Goal: Task Accomplishment & Management: Use online tool/utility

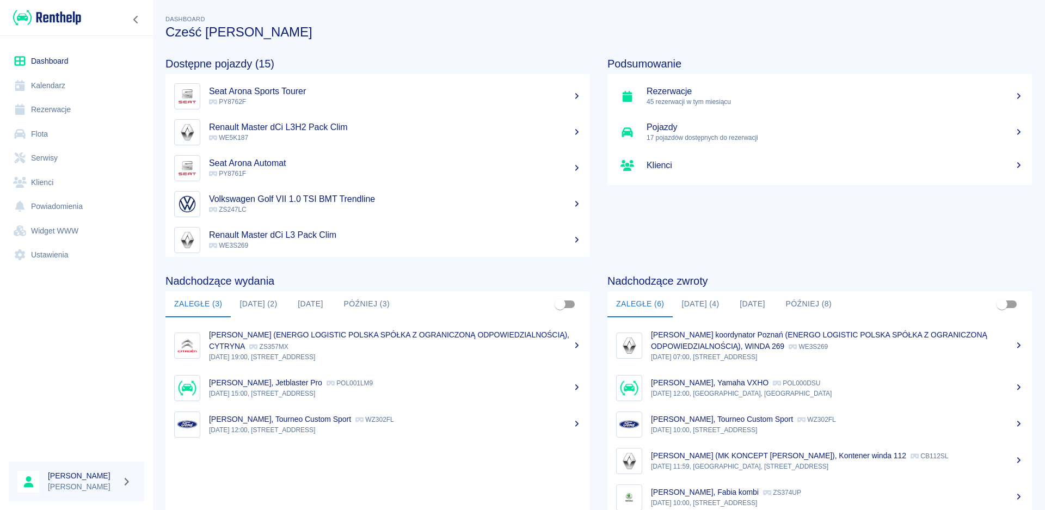
click at [262, 300] on button "[DATE] (2)" at bounding box center [258, 304] width 55 height 26
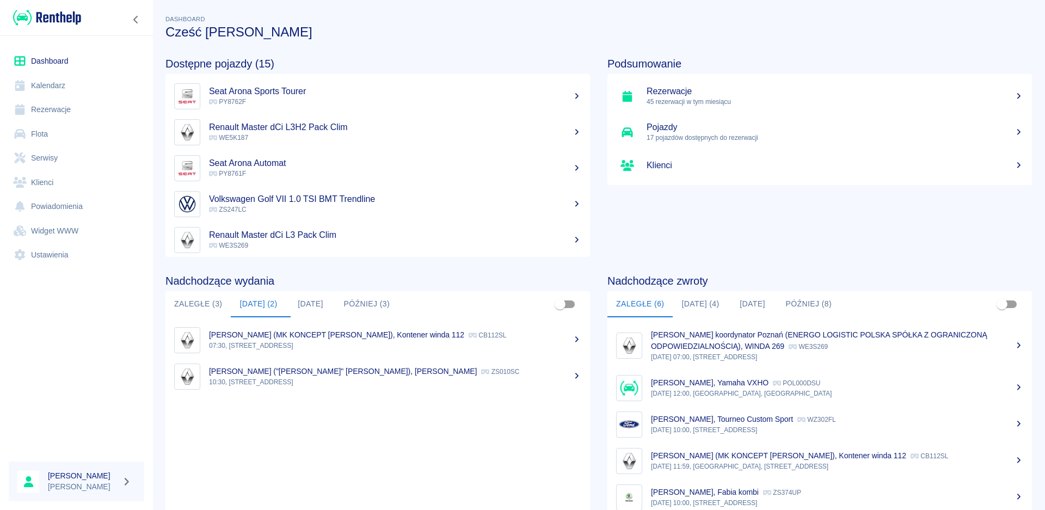
click at [303, 342] on p "07:30, [STREET_ADDRESS]" at bounding box center [395, 346] width 372 height 10
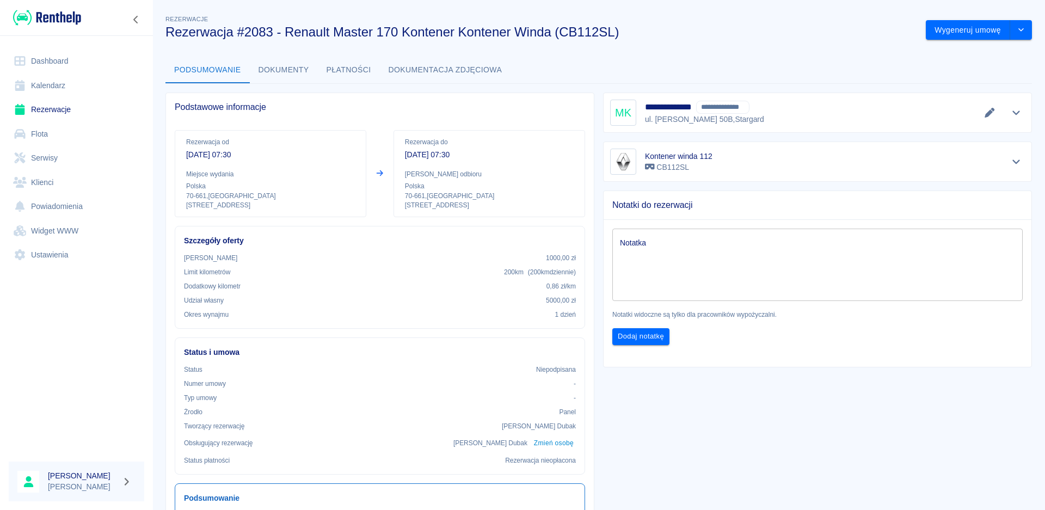
click at [1010, 112] on icon "Pokaż szczegóły" at bounding box center [1016, 113] width 13 height 10
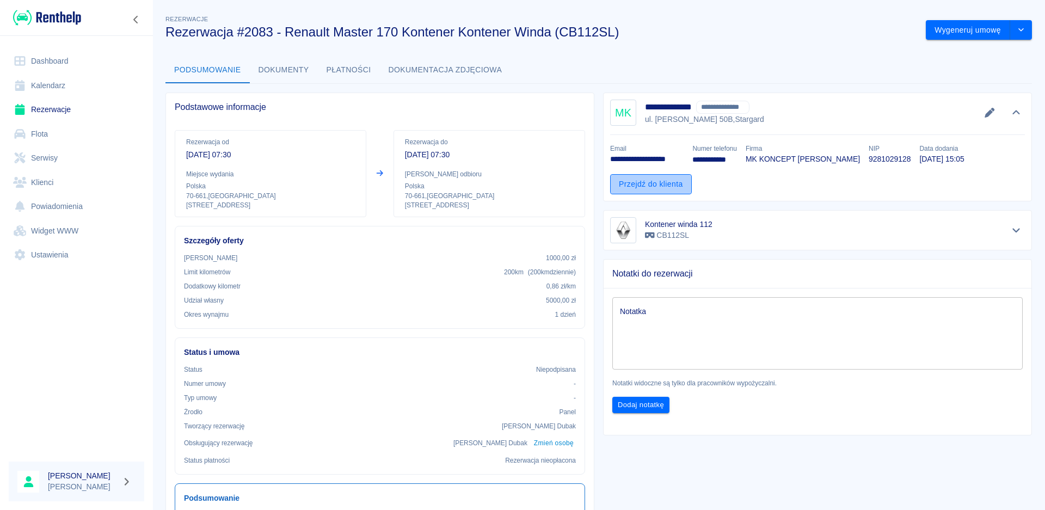
click at [649, 185] on link "Przejdź do klienta" at bounding box center [651, 184] width 82 height 20
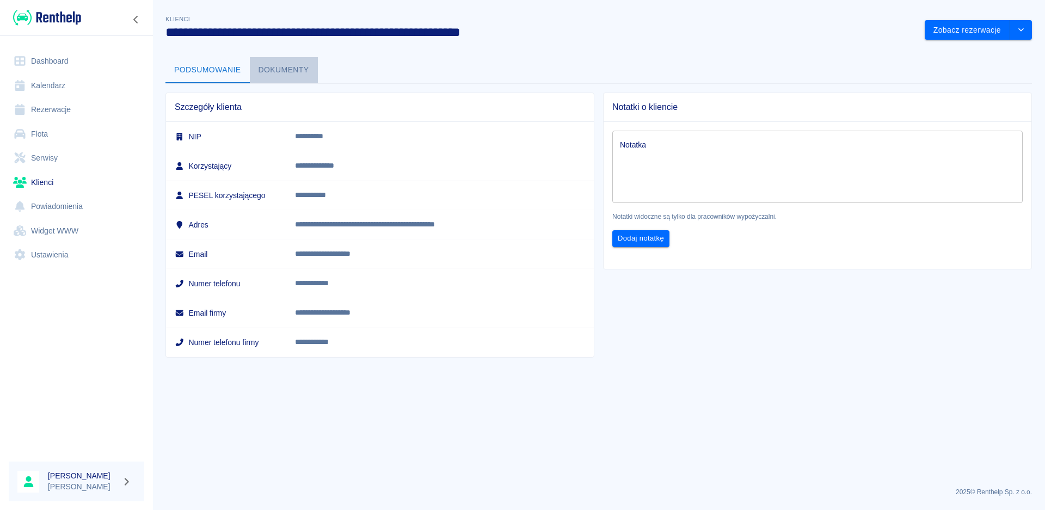
click at [284, 65] on button "Dokumenty" at bounding box center [284, 70] width 68 height 26
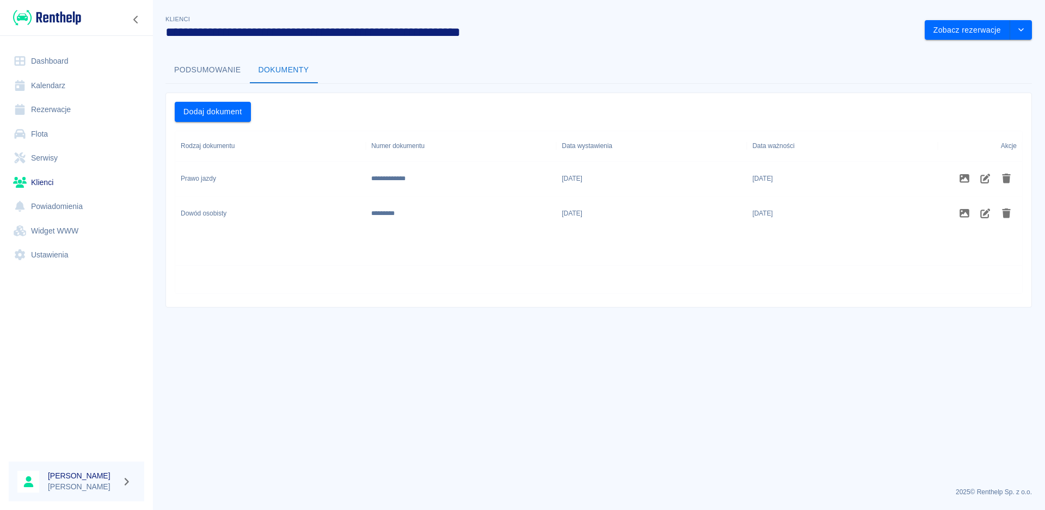
click at [202, 70] on button "Podsumowanie" at bounding box center [207, 70] width 84 height 26
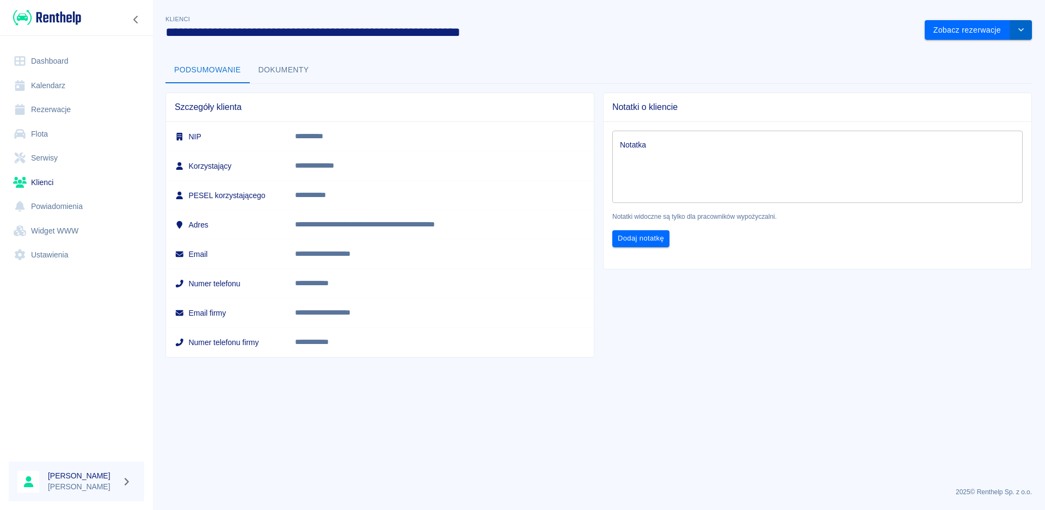
click at [1025, 29] on icon "drop-down" at bounding box center [1021, 29] width 9 height 7
click at [961, 27] on button "Zobacz rezerwacje" at bounding box center [967, 30] width 85 height 20
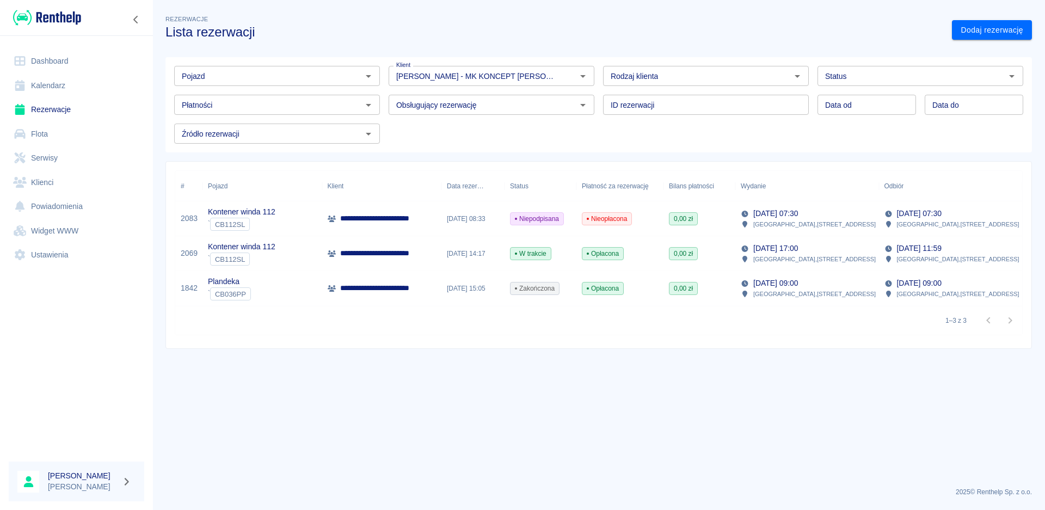
type input "[PERSON_NAME] - MK KONCEPT [PERSON_NAME] (NIP: 9281029128) ([PHONE_NUMBER])"
click at [399, 213] on p "**********" at bounding box center [399, 218] width 119 height 11
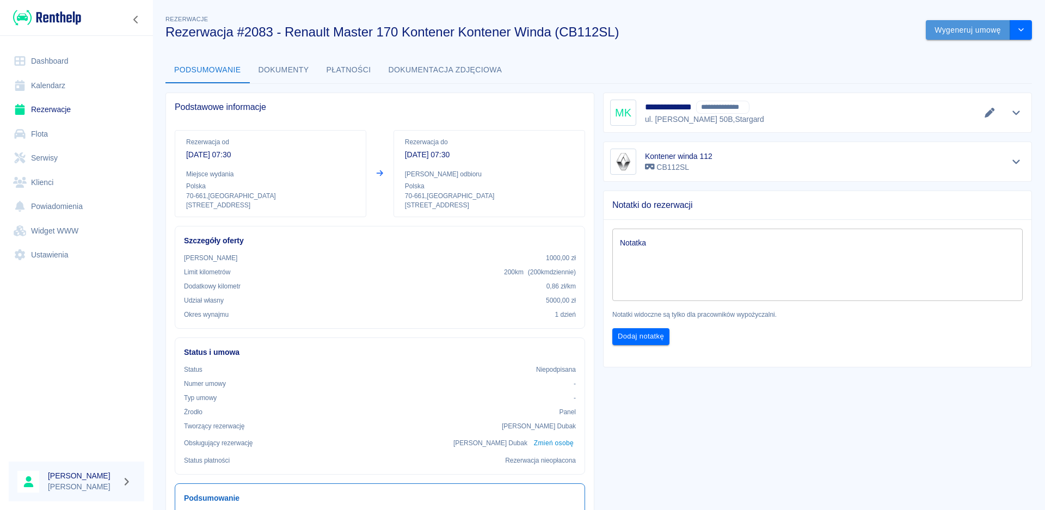
click at [966, 31] on button "Wygeneruj umowę" at bounding box center [968, 30] width 84 height 20
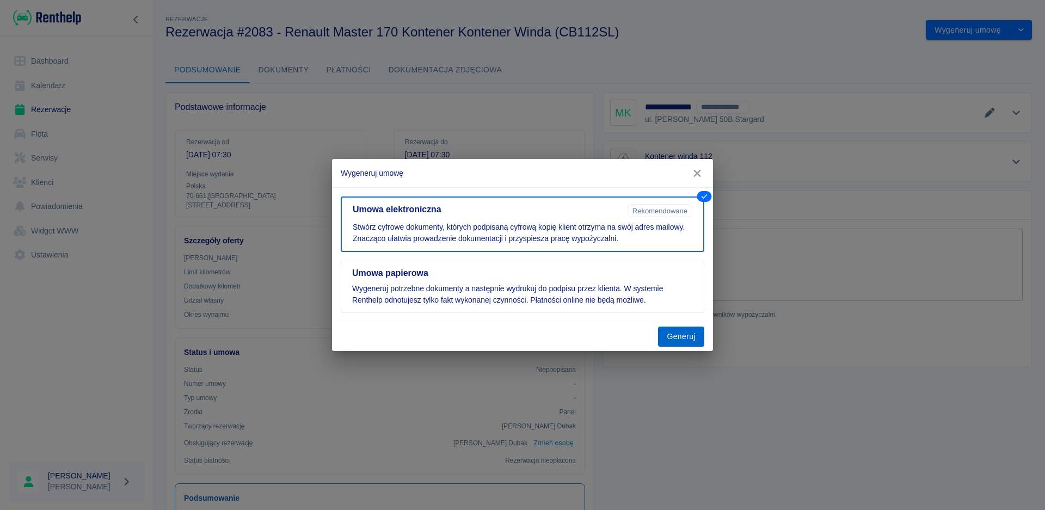
click at [682, 333] on button "Generuj" at bounding box center [681, 337] width 46 height 20
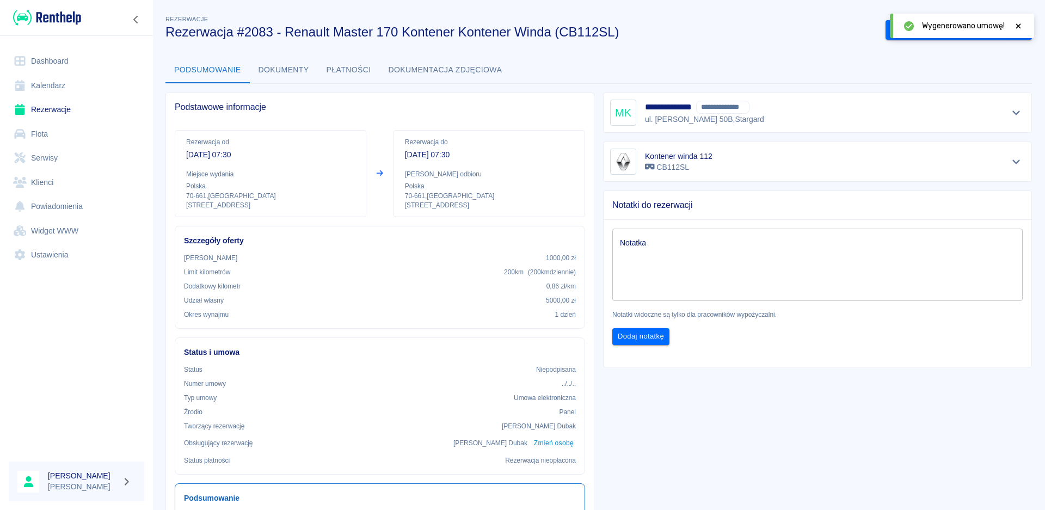
click at [1016, 27] on icon at bounding box center [1018, 26] width 10 height 8
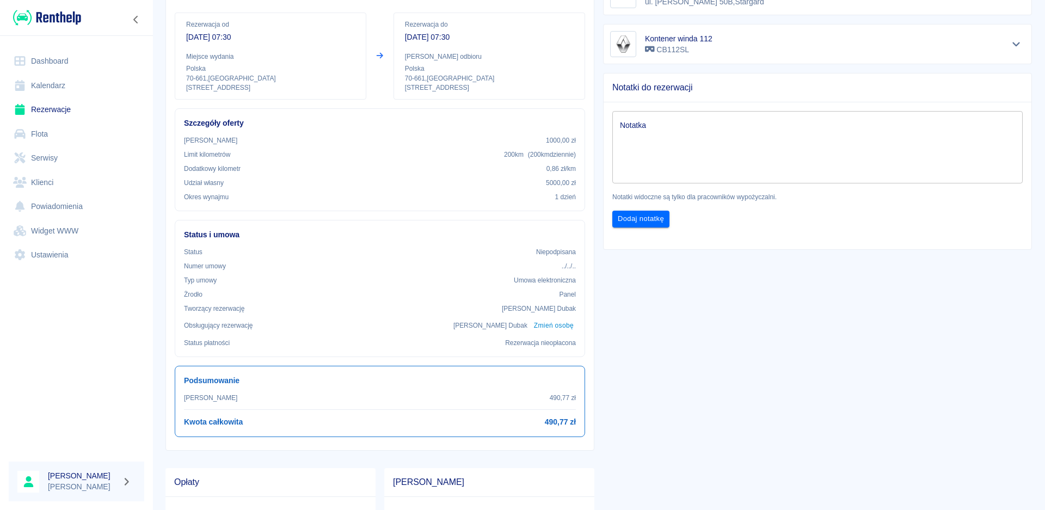
scroll to position [163, 0]
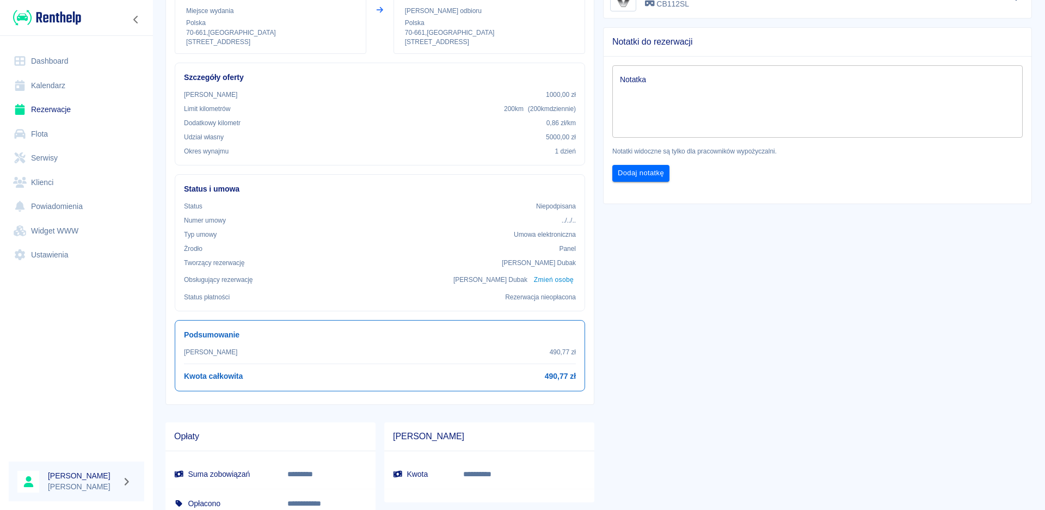
click at [54, 61] on link "Dashboard" at bounding box center [77, 61] width 136 height 24
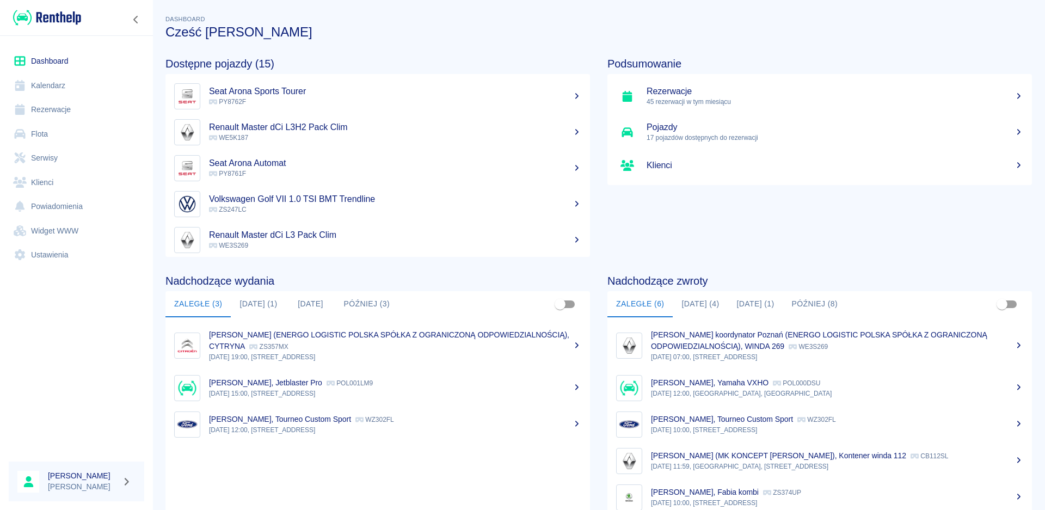
click at [243, 302] on button "[DATE] (1)" at bounding box center [258, 304] width 55 height 26
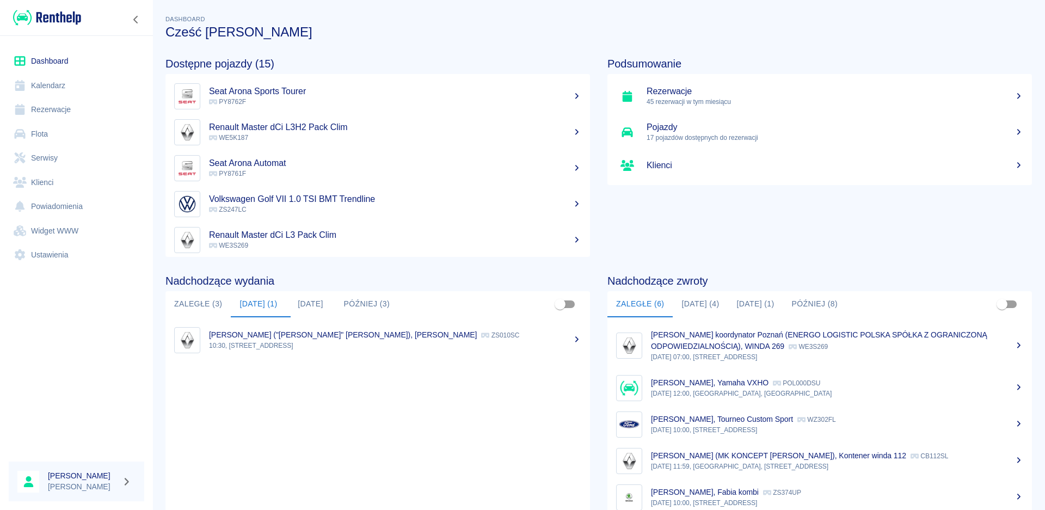
click at [39, 60] on link "Dashboard" at bounding box center [77, 61] width 136 height 24
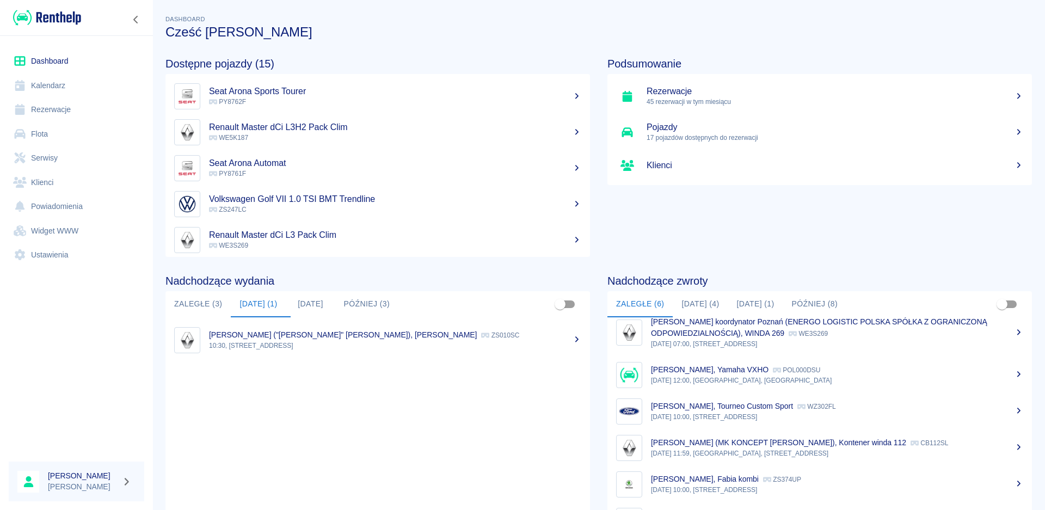
scroll to position [20, 0]
